Goal: Information Seeking & Learning: Learn about a topic

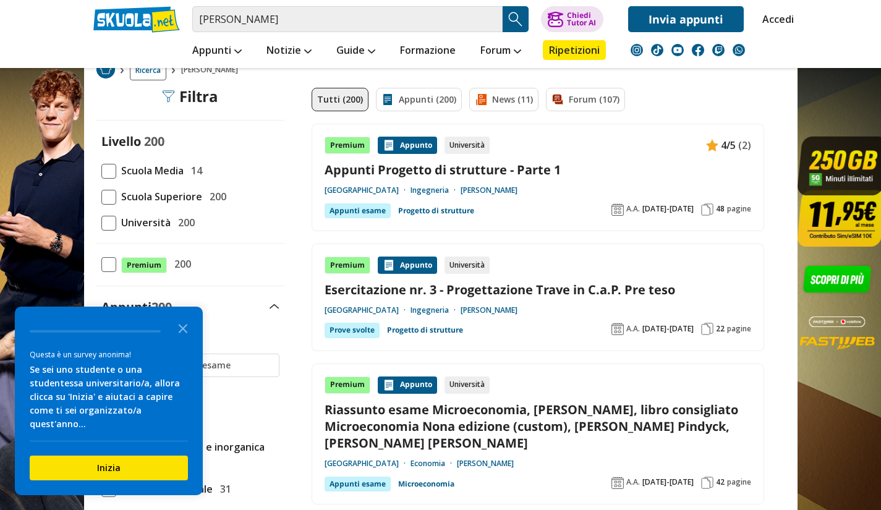
scroll to position [82, 0]
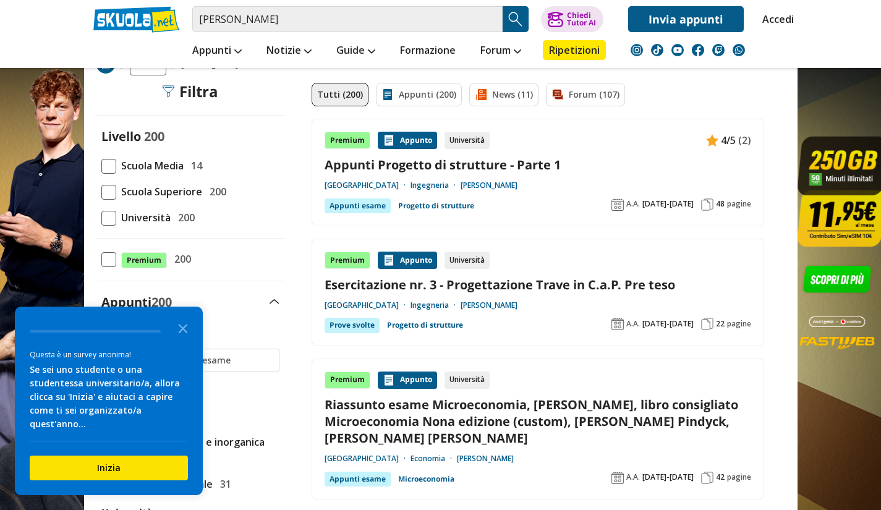
click at [518, 184] on link "Prof. Nisticò Nicola" at bounding box center [489, 186] width 57 height 10
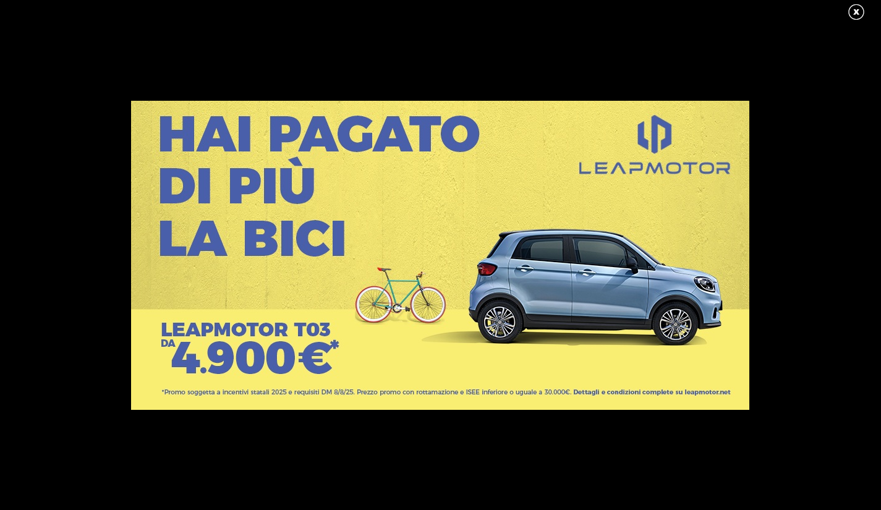
click at [857, 12] on link at bounding box center [862, 12] width 31 height 19
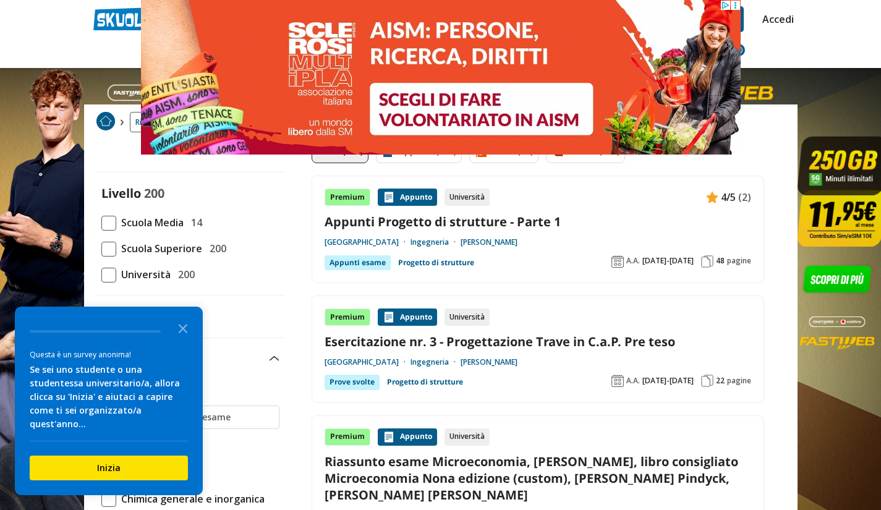
scroll to position [28, 0]
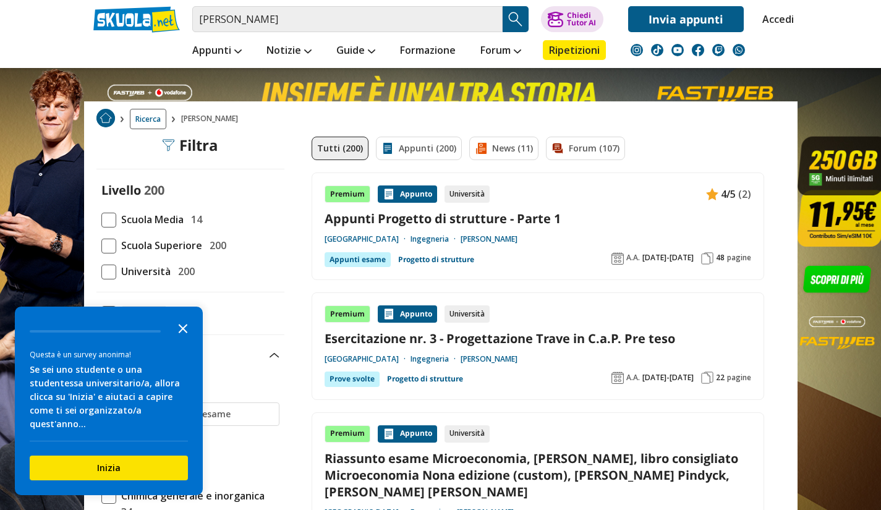
click at [181, 333] on polygon "Close the survey" at bounding box center [183, 328] width 9 height 9
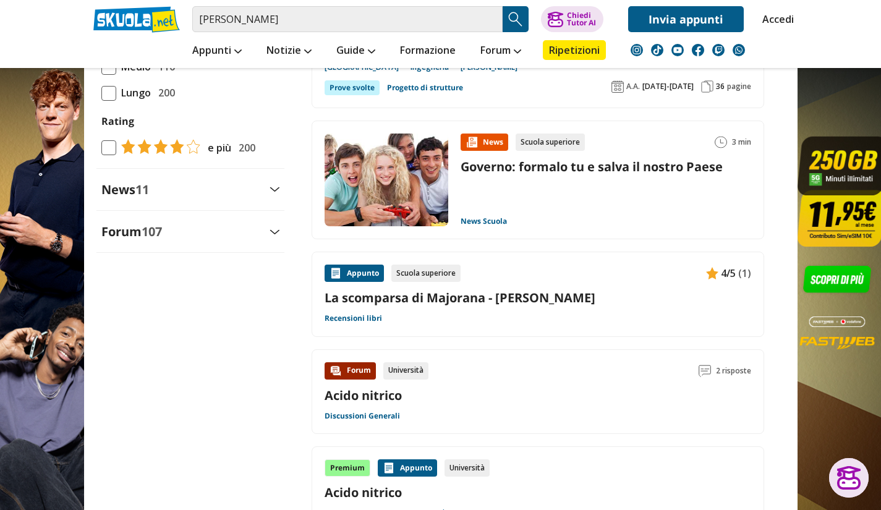
scroll to position [1291, 0]
click at [467, 297] on link "La scomparsa di Majorana - Leonardo Sciascia" at bounding box center [538, 297] width 427 height 17
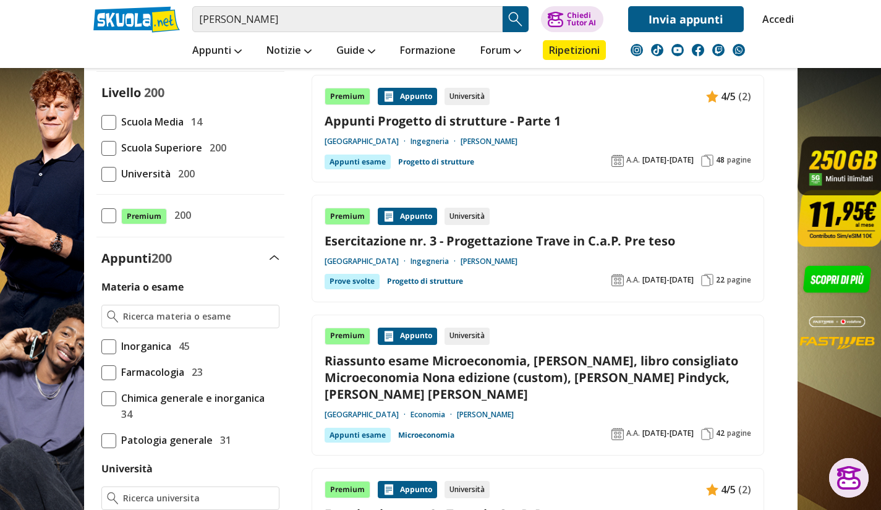
scroll to position [125, 0]
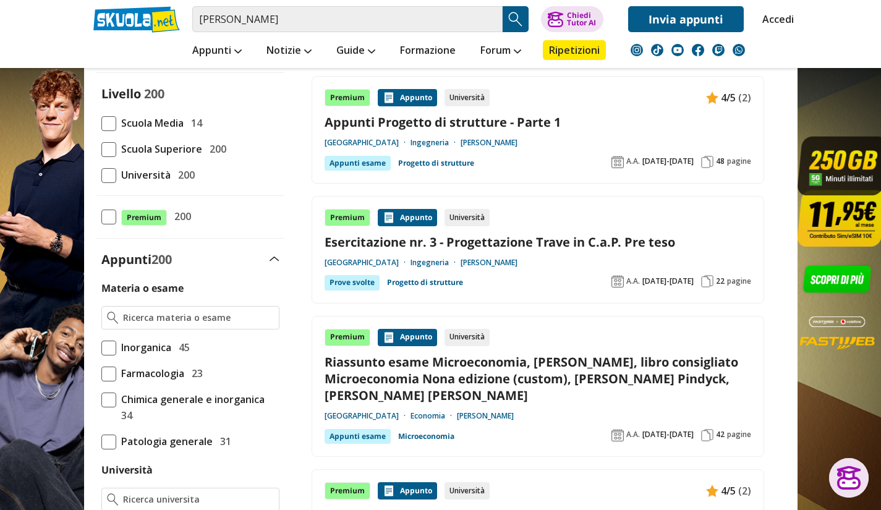
click at [529, 127] on link "Appunti Progetto di strutture - Parte 1" at bounding box center [538, 122] width 427 height 17
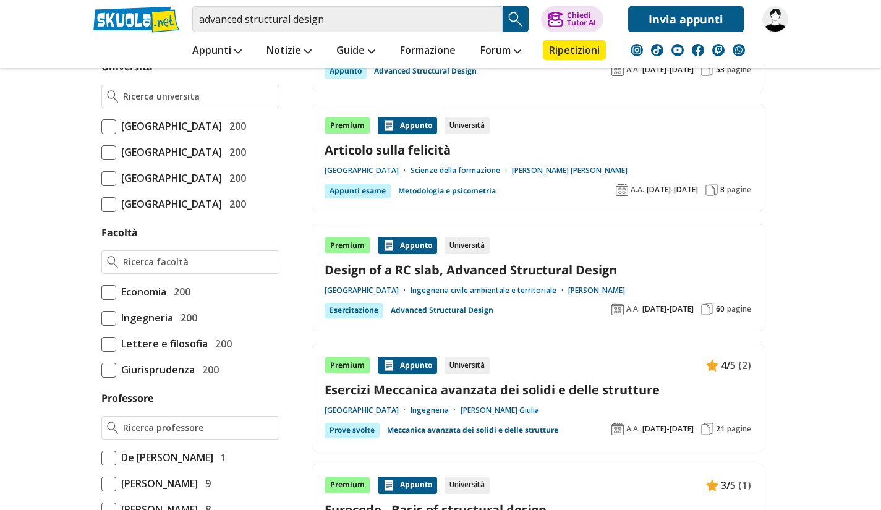
scroll to position [578, 0]
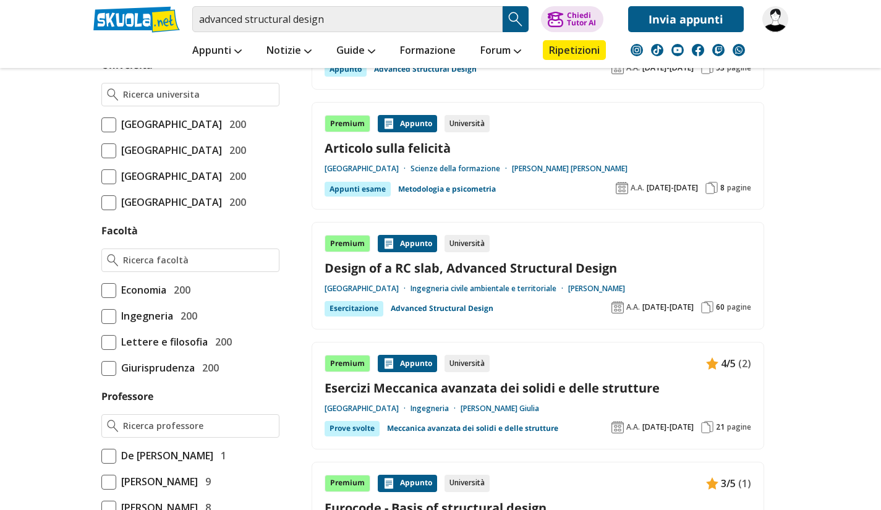
drag, startPoint x: 547, startPoint y: 482, endPoint x: 808, endPoint y: 393, distance: 276.5
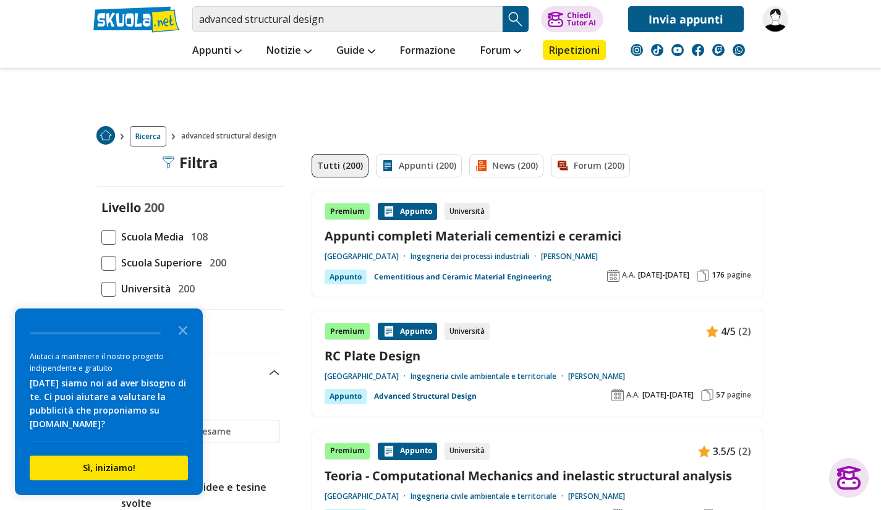
scroll to position [0, 0]
